Goal: Answer question/provide support

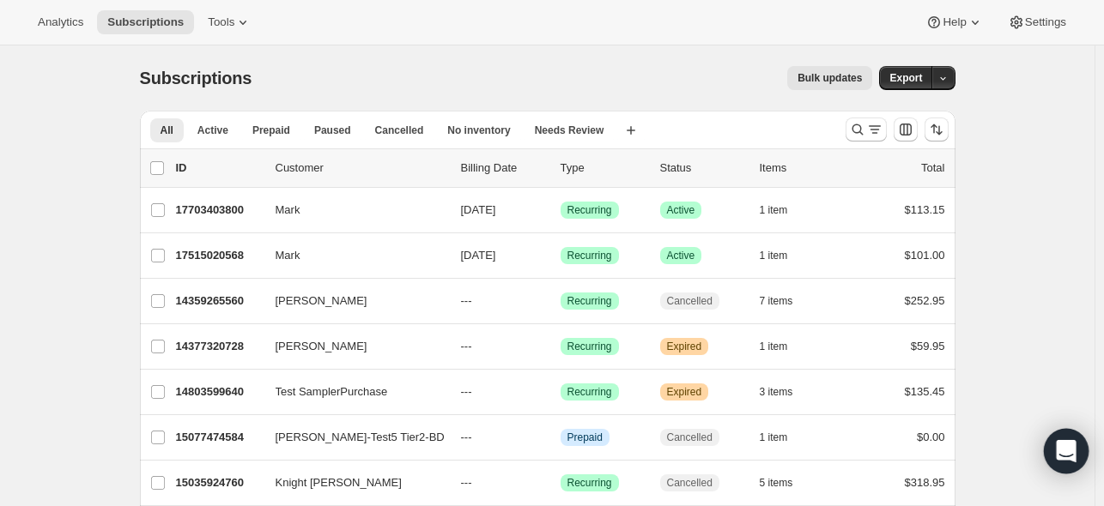
click at [1073, 451] on icon "Open Intercom Messenger" at bounding box center [1066, 451] width 20 height 22
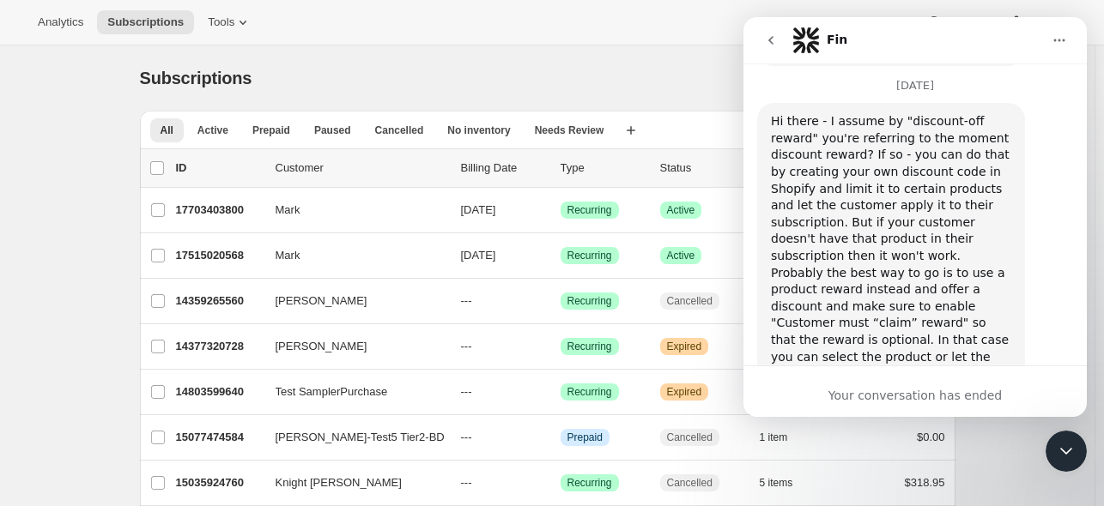
scroll to position [826, 0]
